Goal: Task Accomplishment & Management: Complete application form

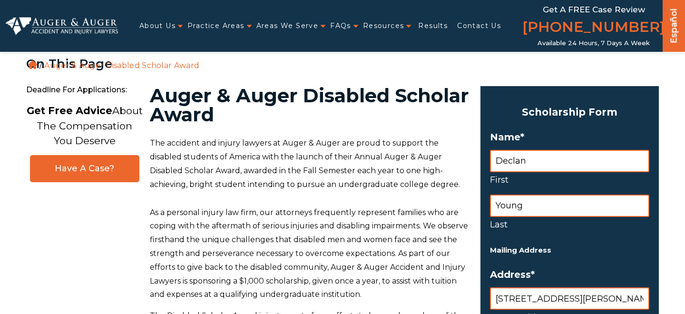
select select "[GEOGRAPHIC_DATA]"
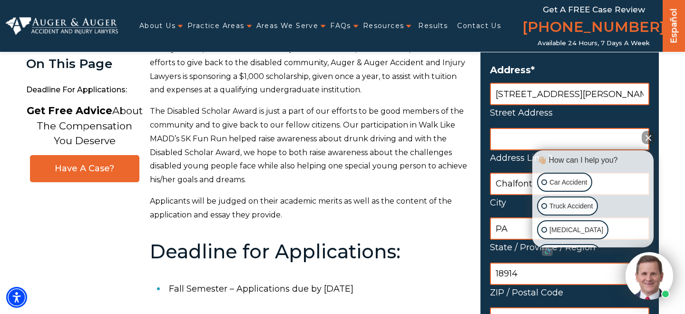
scroll to position [227, 0]
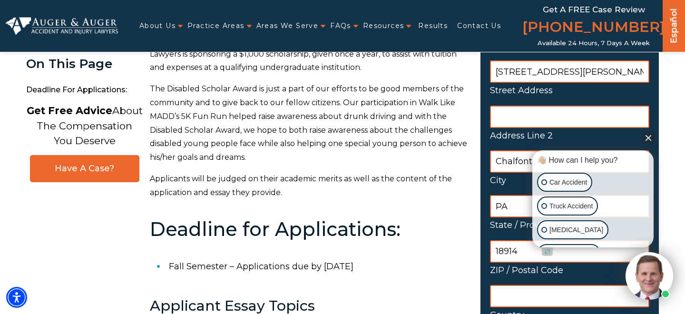
click at [649, 141] on button "Close Intaker Chat Widget" at bounding box center [647, 137] width 13 height 13
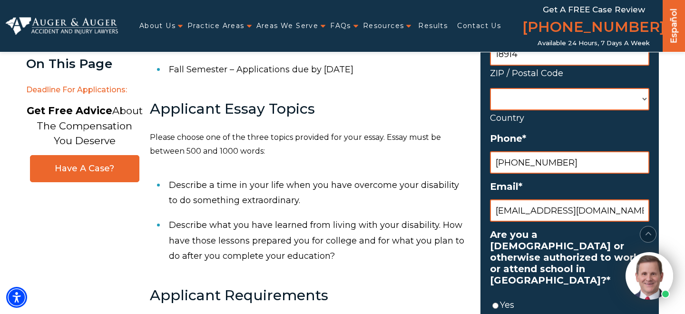
scroll to position [432, 0]
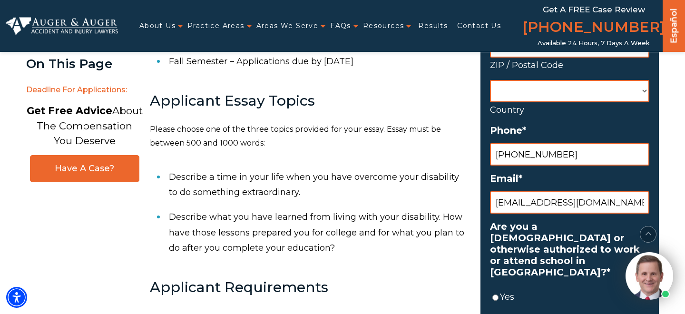
click at [603, 206] on input "[EMAIL_ADDRESS][DOMAIN_NAME]" at bounding box center [569, 202] width 159 height 22
type input "[EMAIL_ADDRESS][DOMAIN_NAME]"
click at [596, 251] on label "Are you a [DEMOGRAPHIC_DATA] or otherwise authorized to work or attend school i…" at bounding box center [569, 249] width 159 height 57
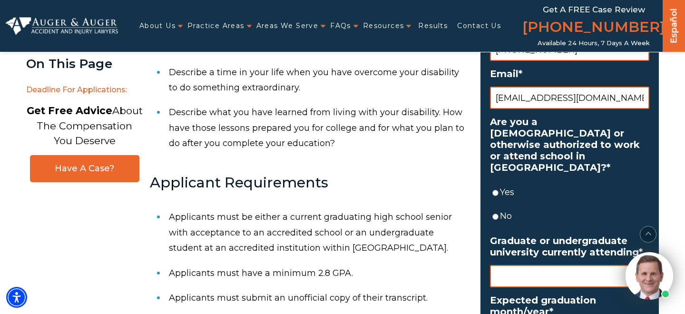
scroll to position [538, 0]
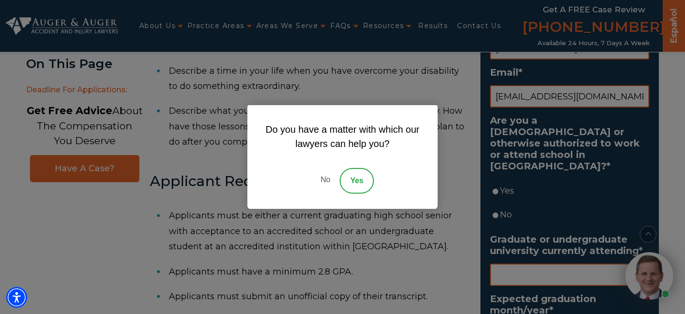
click at [509, 136] on div "Do you have a matter with which our lawyers can help you? No Yes" at bounding box center [342, 157] width 685 height 314
click at [322, 175] on link "No" at bounding box center [325, 181] width 29 height 26
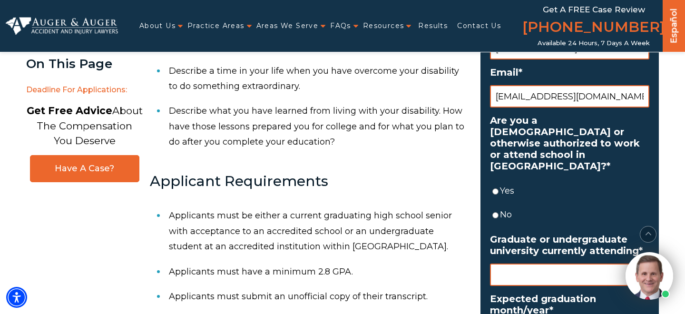
scroll to position [554, 0]
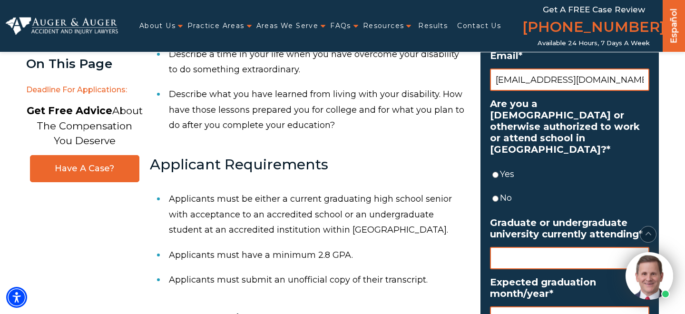
click at [501, 173] on li "Yes" at bounding box center [569, 174] width 159 height 24
click at [500, 166] on label "Yes" at bounding box center [574, 173] width 149 height 15
click at [498, 164] on input "Yes" at bounding box center [495, 175] width 6 height 22
radio input "true"
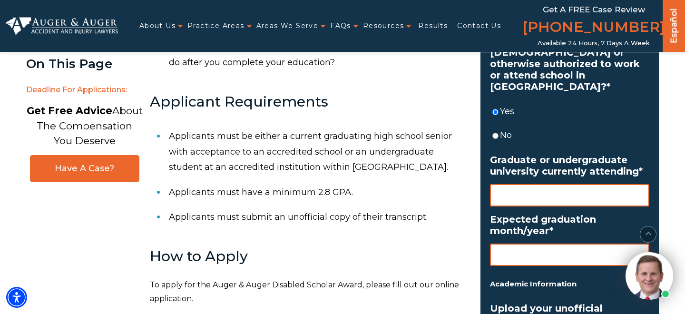
scroll to position [619, 0]
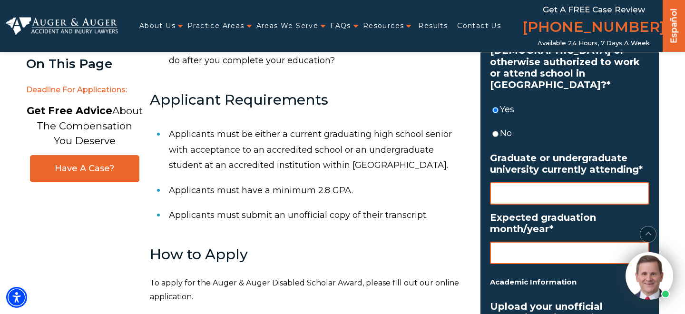
click at [545, 184] on input "Graduate or undergraduate university currently attending *" at bounding box center [569, 193] width 159 height 22
type input "Stockton"
click at [531, 242] on input "Expected graduation month/year *" at bounding box center [569, 253] width 159 height 22
type input "2027"
click at [536, 212] on label "Expected graduation month/year *" at bounding box center [569, 223] width 159 height 23
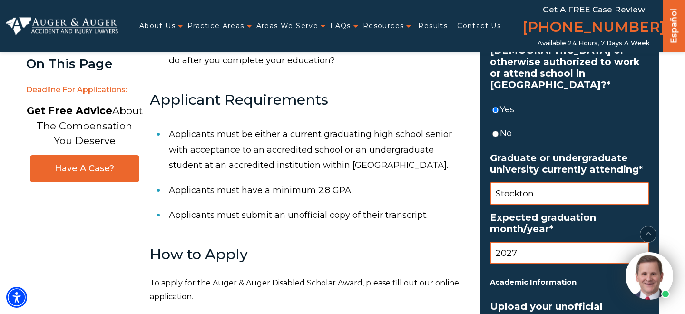
click at [536, 242] on input "2027" at bounding box center [569, 253] width 159 height 22
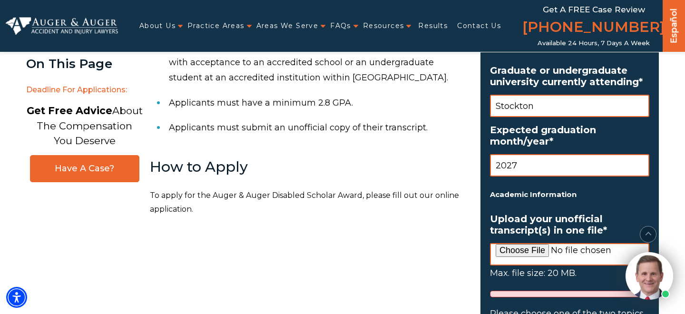
click at [538, 193] on ul "Name * Declan First Young Last Mailing Address Address * [STREET_ADDRESS][PERSO…" at bounding box center [569, 98] width 159 height 1346
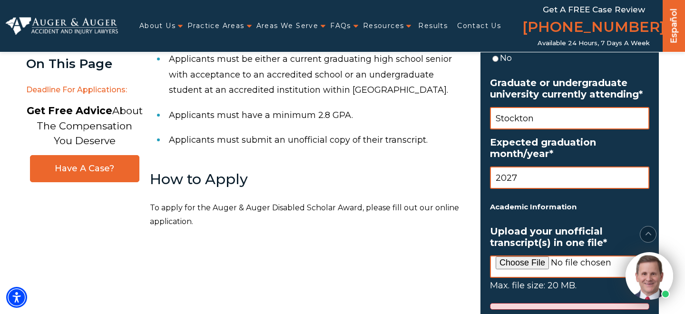
scroll to position [703, 0]
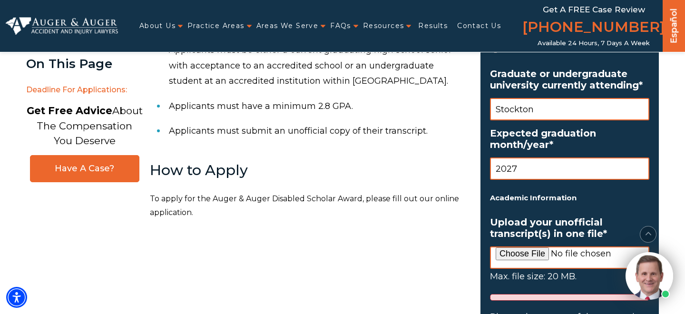
click at [573, 105] on input "Stockton" at bounding box center [569, 109] width 159 height 22
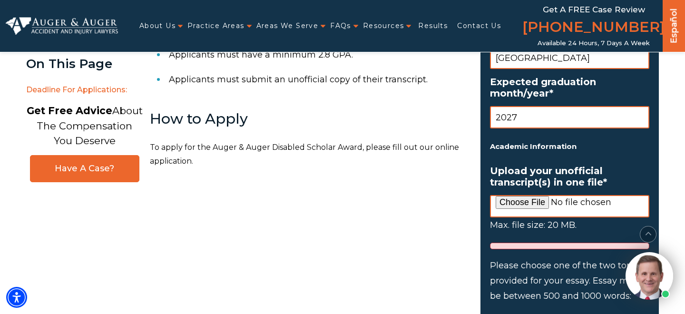
scroll to position [754, 0]
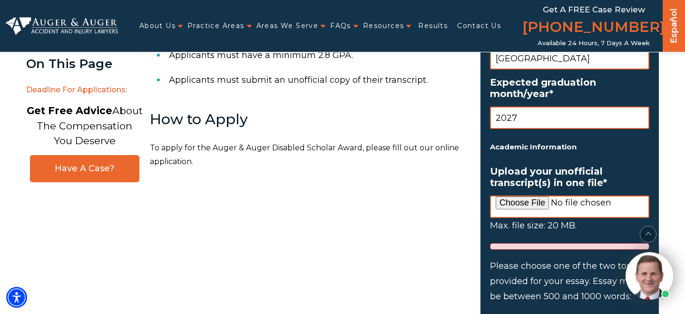
type input "[GEOGRAPHIC_DATA]"
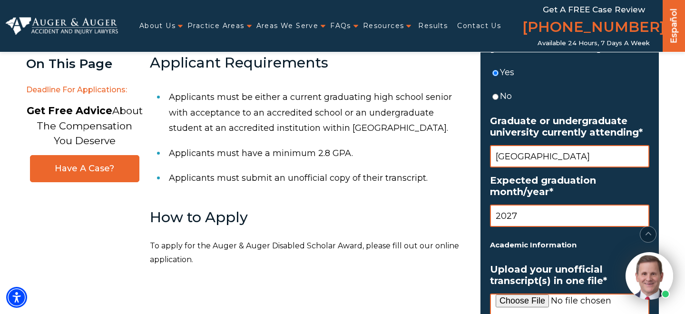
scroll to position [603, 0]
